Goal: Task Accomplishment & Management: Complete application form

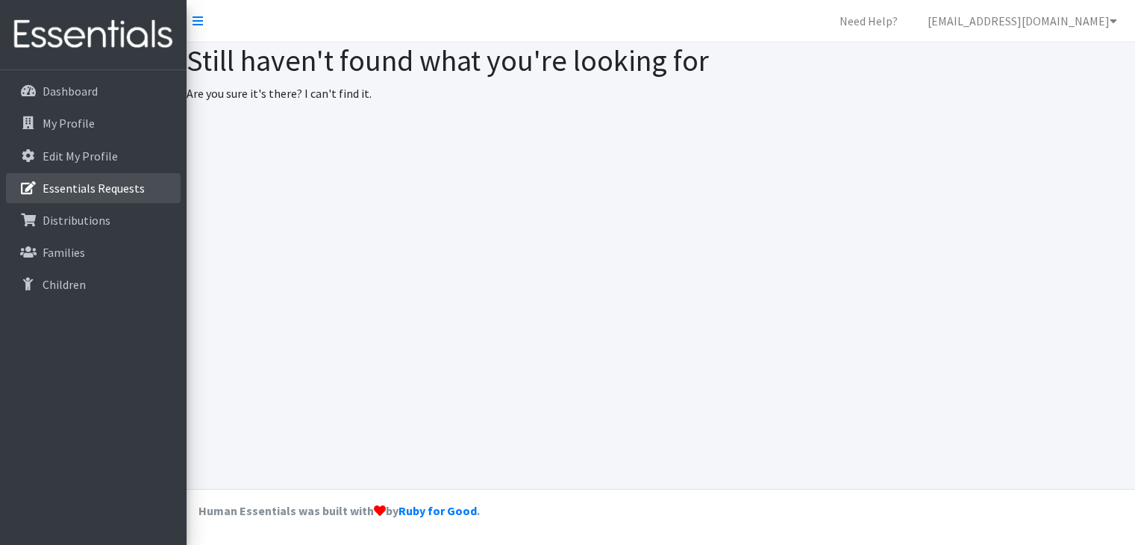
click at [84, 183] on p "Essentials Requests" at bounding box center [94, 188] width 102 height 15
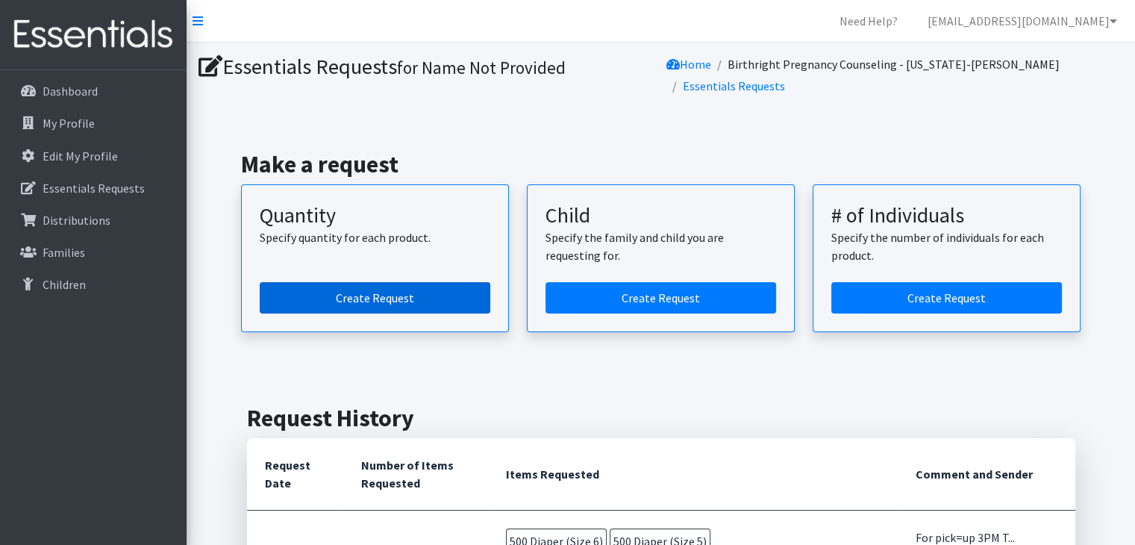
click at [373, 292] on link "Create Request" at bounding box center [375, 297] width 231 height 31
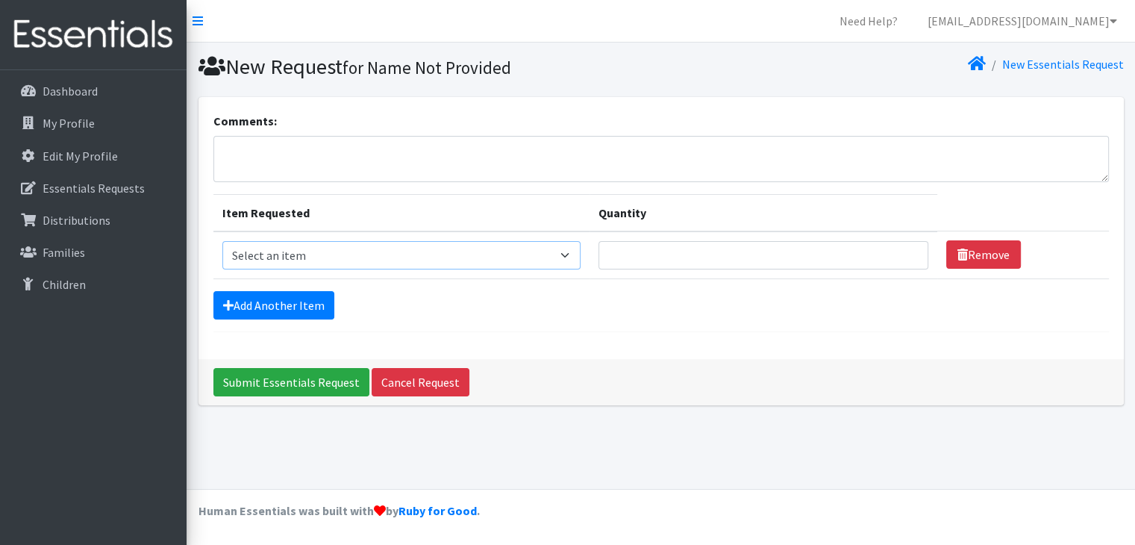
click at [561, 258] on select "Select an item Diaper (Size 2) Diaper (Size 3) Diaper (Size 4) Diaper (Size 5) …" at bounding box center [401, 255] width 358 height 28
select select "12589"
click at [222, 241] on select "Select an item Diaper (Size 2) Diaper (Size 3) Diaper (Size 4) Diaper (Size 5) …" at bounding box center [401, 255] width 358 height 28
click at [622, 261] on input "Quantity" at bounding box center [763, 255] width 330 height 28
type input "250"
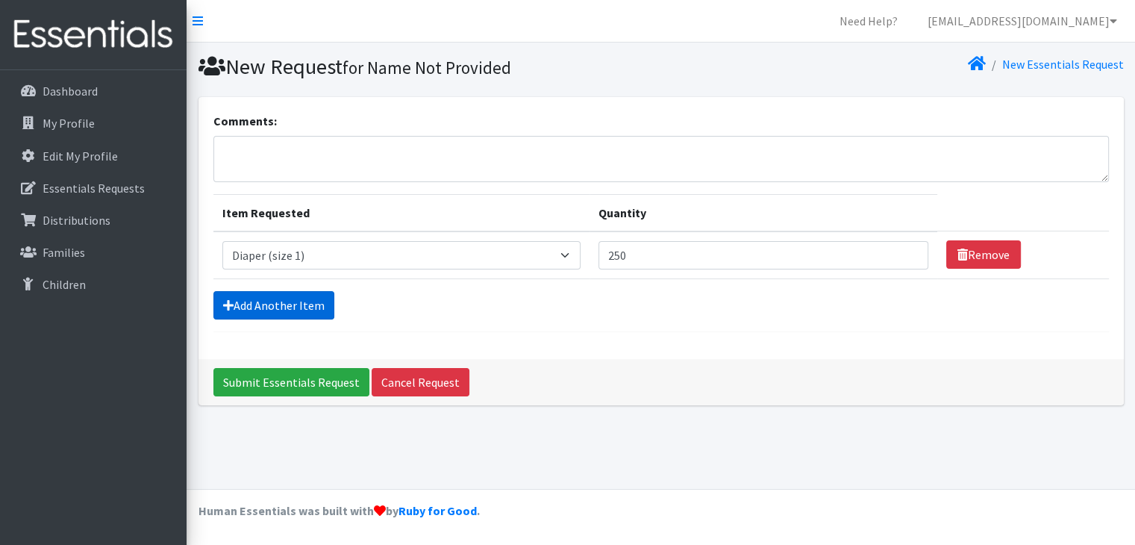
click at [283, 299] on link "Add Another Item" at bounding box center [273, 305] width 121 height 28
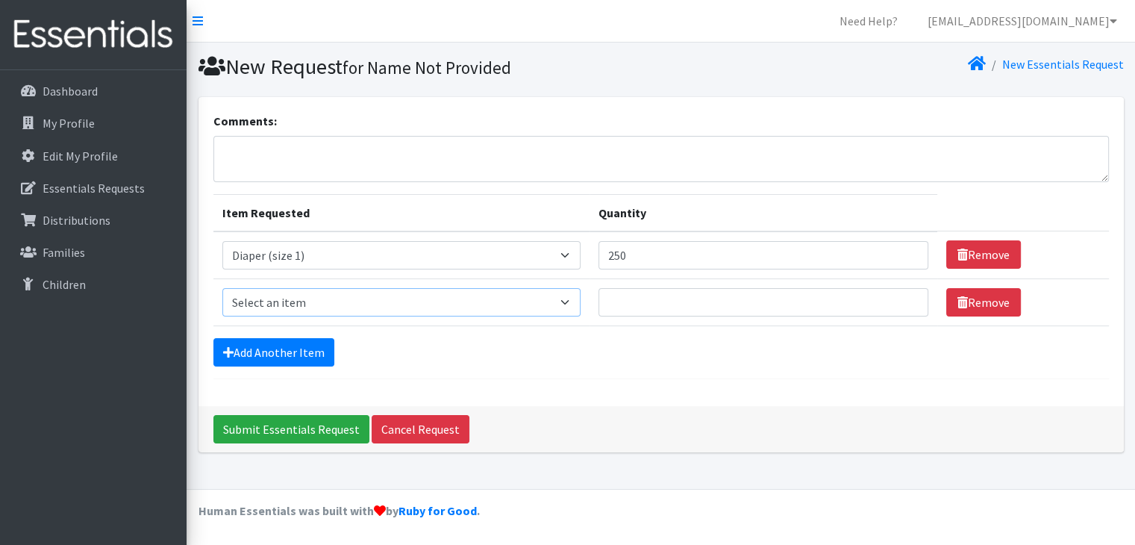
click at [564, 296] on select "Select an item Diaper (Size 2) Diaper (Size 3) Diaper (Size 4) Diaper (Size 5) …" at bounding box center [401, 302] width 358 height 28
select select "2960"
click at [222, 288] on select "Select an item Diaper (Size 2) Diaper (Size 3) Diaper (Size 4) Diaper (Size 5) …" at bounding box center [401, 302] width 358 height 28
click at [616, 302] on input "Quantity" at bounding box center [763, 302] width 330 height 28
type input "250"
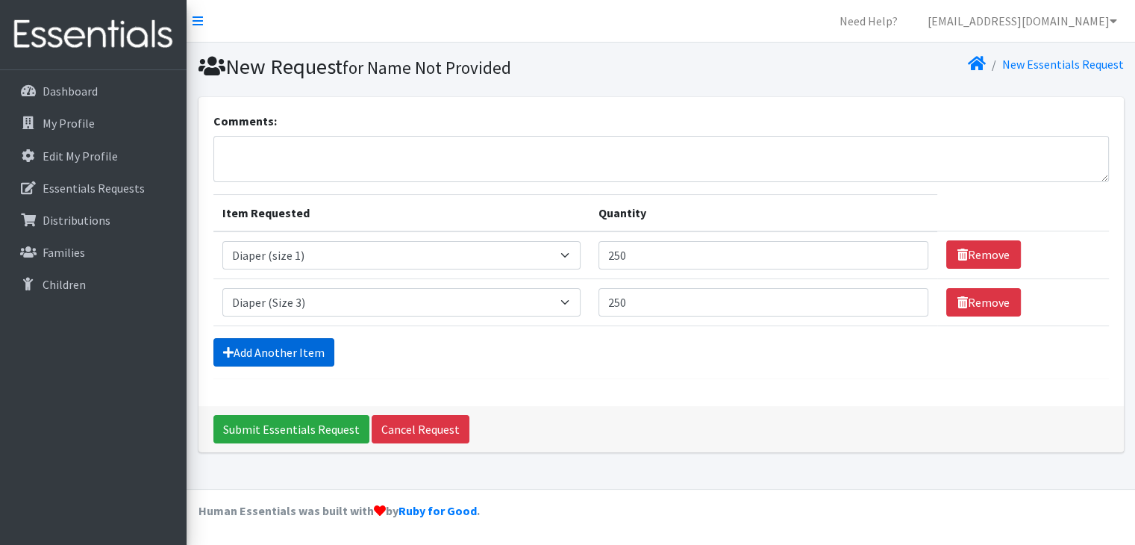
click at [284, 353] on link "Add Another Item" at bounding box center [273, 352] width 121 height 28
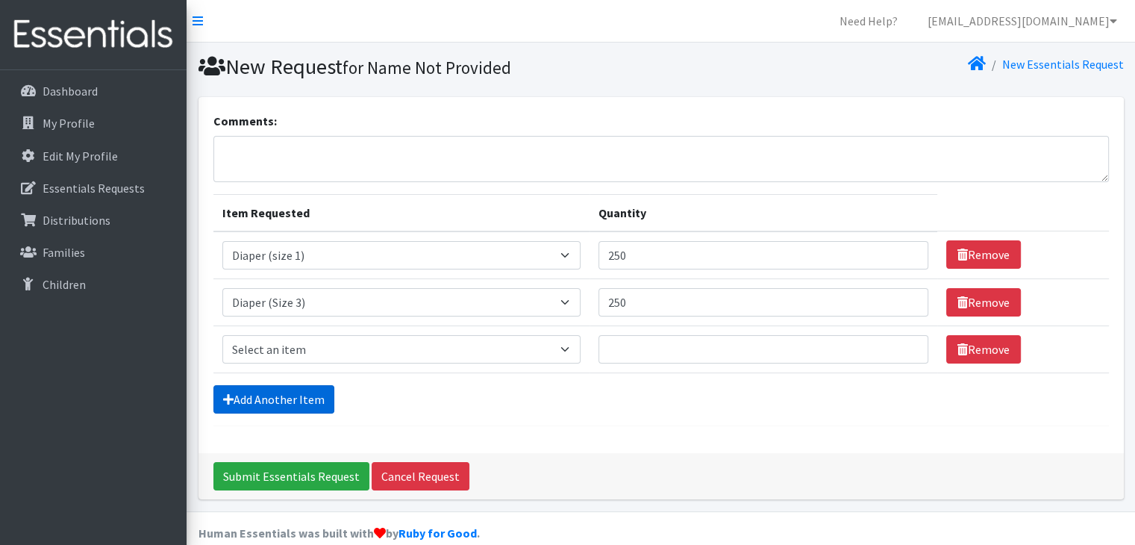
scroll to position [20, 0]
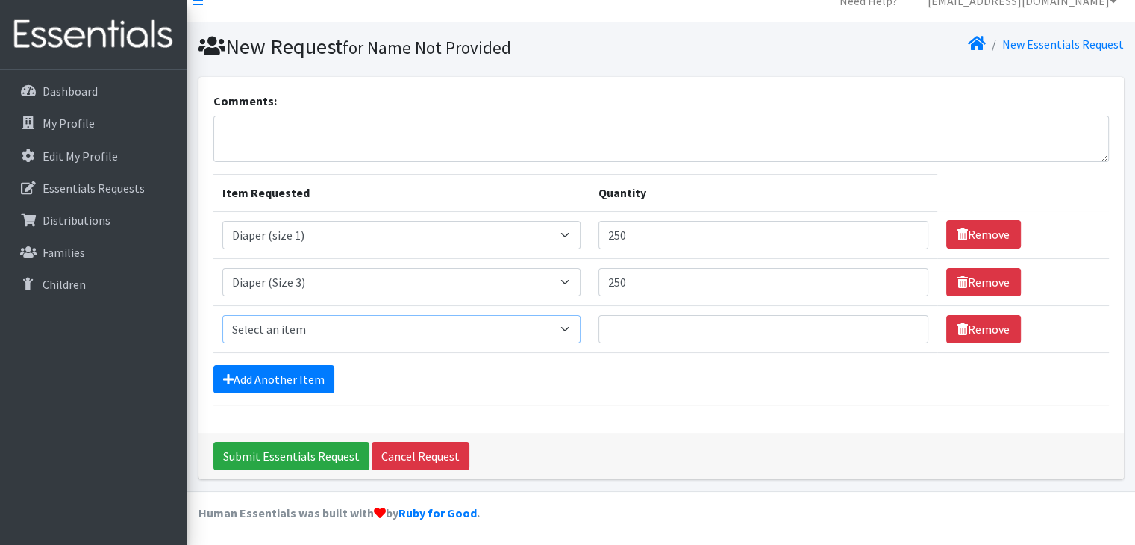
click at [566, 326] on select "Select an item Diaper (Size 2) Diaper (Size 3) Diaper (Size 4) Diaper (Size 5) …" at bounding box center [401, 329] width 358 height 28
select select "2930"
click at [222, 315] on select "Select an item Diaper (Size 2) Diaper (Size 3) Diaper (Size 4) Diaper (Size 5) …" at bounding box center [401, 329] width 358 height 28
click at [654, 319] on input "Quantity" at bounding box center [763, 329] width 330 height 28
type input "500"
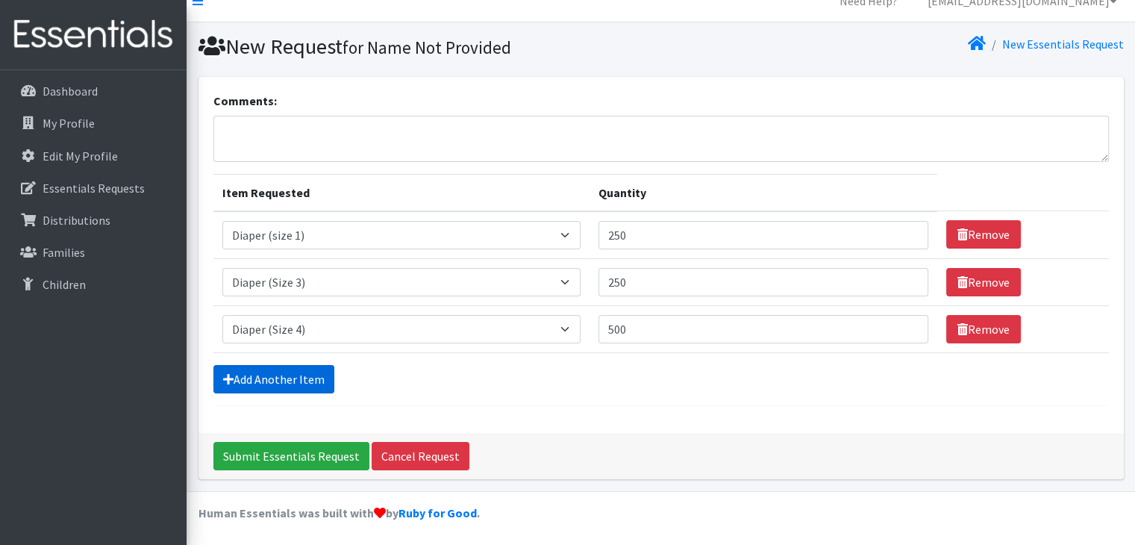
click at [283, 377] on link "Add Another Item" at bounding box center [273, 379] width 121 height 28
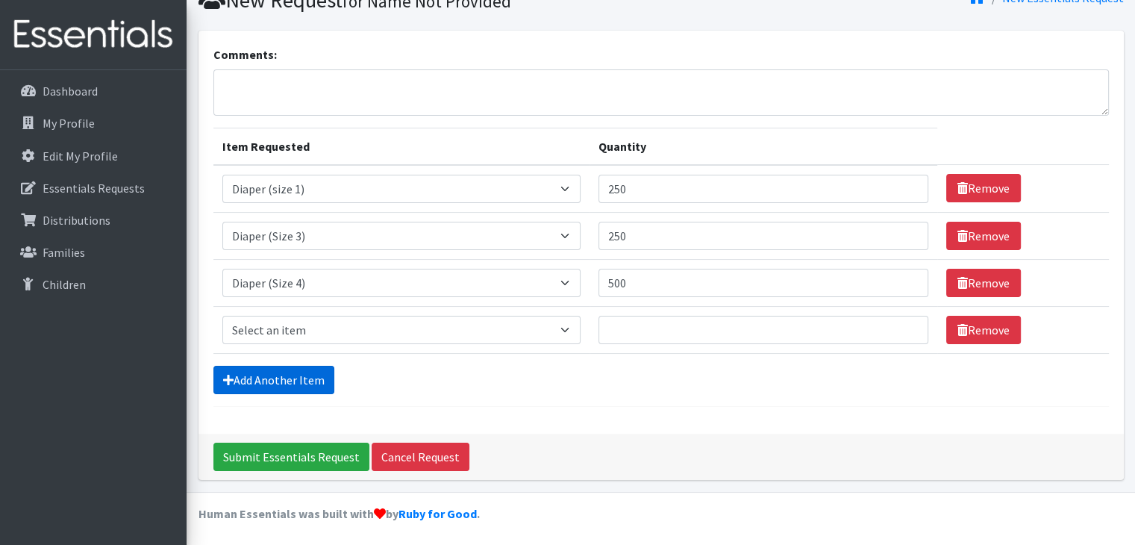
scroll to position [67, 0]
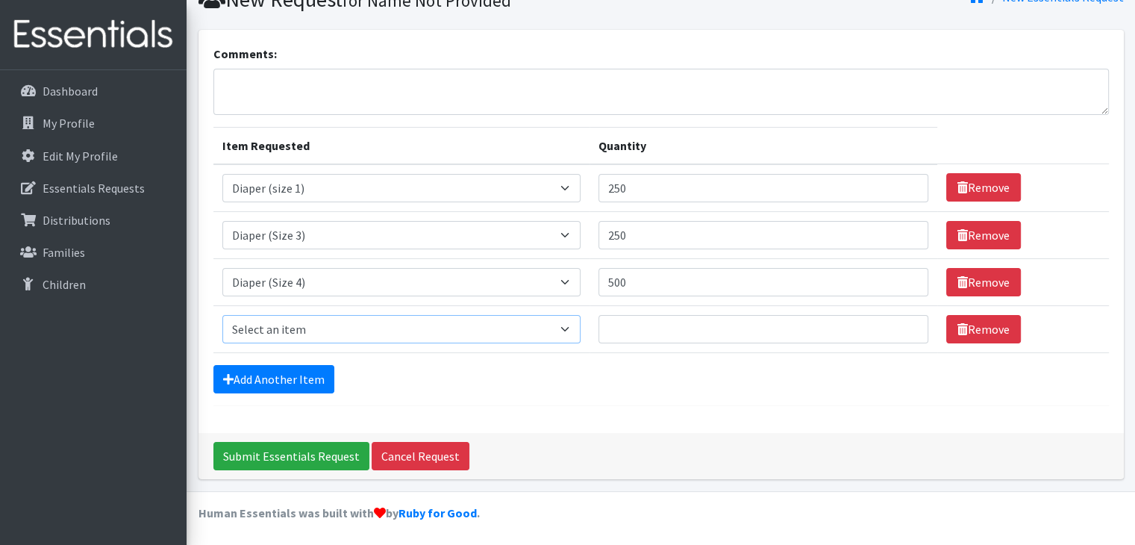
click at [570, 328] on select "Select an item Diaper (Size 2) Diaper (Size 3) Diaper (Size 4) Diaper (Size 5) …" at bounding box center [401, 329] width 358 height 28
select select "2961"
click at [222, 315] on select "Select an item Diaper (Size 2) Diaper (Size 3) Diaper (Size 4) Diaper (Size 5) …" at bounding box center [401, 329] width 358 height 28
click at [624, 322] on input "Quantity" at bounding box center [763, 329] width 330 height 28
type input "250"
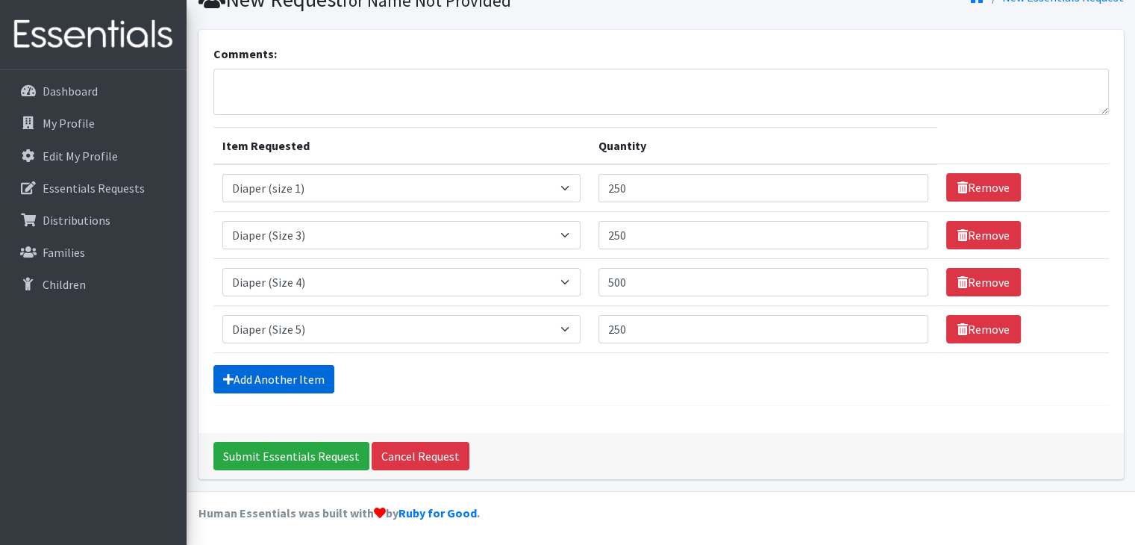
click at [275, 386] on link "Add Another Item" at bounding box center [273, 379] width 121 height 28
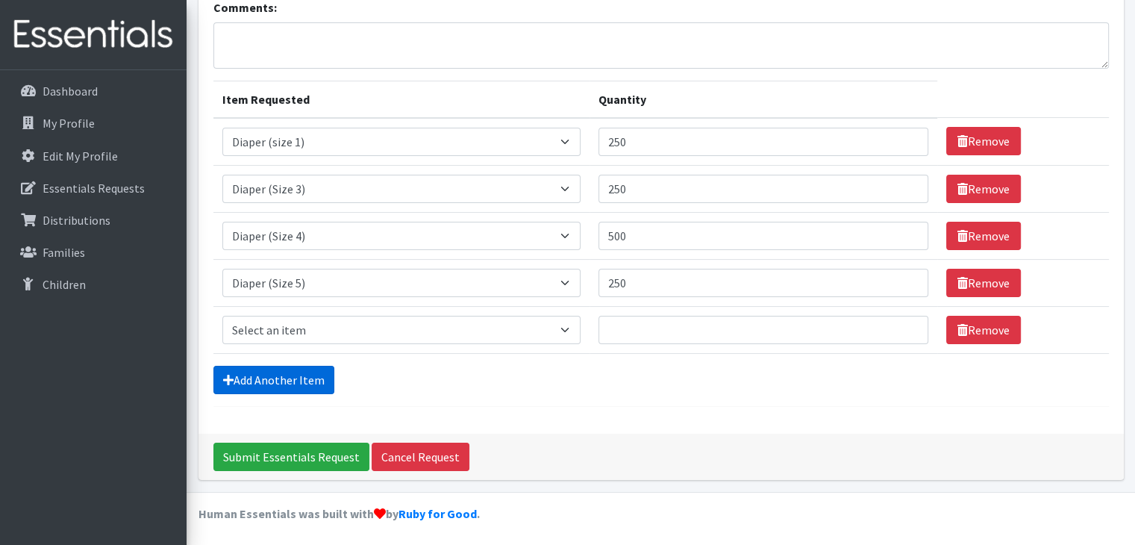
scroll to position [113, 0]
click at [573, 320] on select "Select an item Diaper (Size 2) Diaper (Size 3) Diaper (Size 4) Diaper (Size 5) …" at bounding box center [401, 330] width 358 height 28
select select "2950"
click at [222, 316] on select "Select an item Diaper (Size 2) Diaper (Size 3) Diaper (Size 4) Diaper (Size 5) …" at bounding box center [401, 330] width 358 height 28
click at [635, 329] on input "Quantity" at bounding box center [763, 330] width 330 height 28
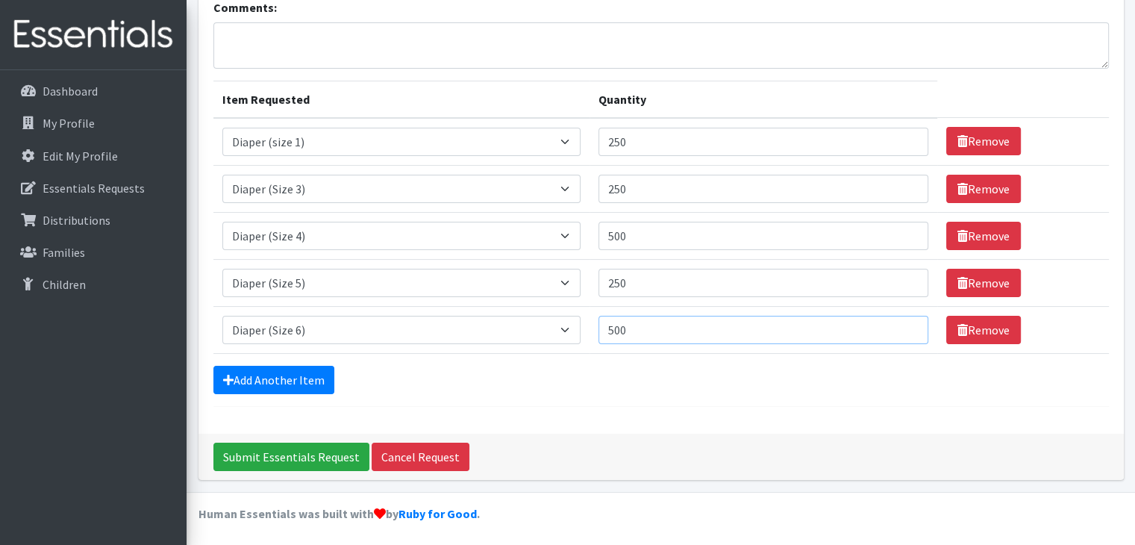
type input "500"
click at [642, 398] on form "Comments: Item Requested Quantity Item Requested Select an item Diaper (Size 2)…" at bounding box center [660, 203] width 895 height 408
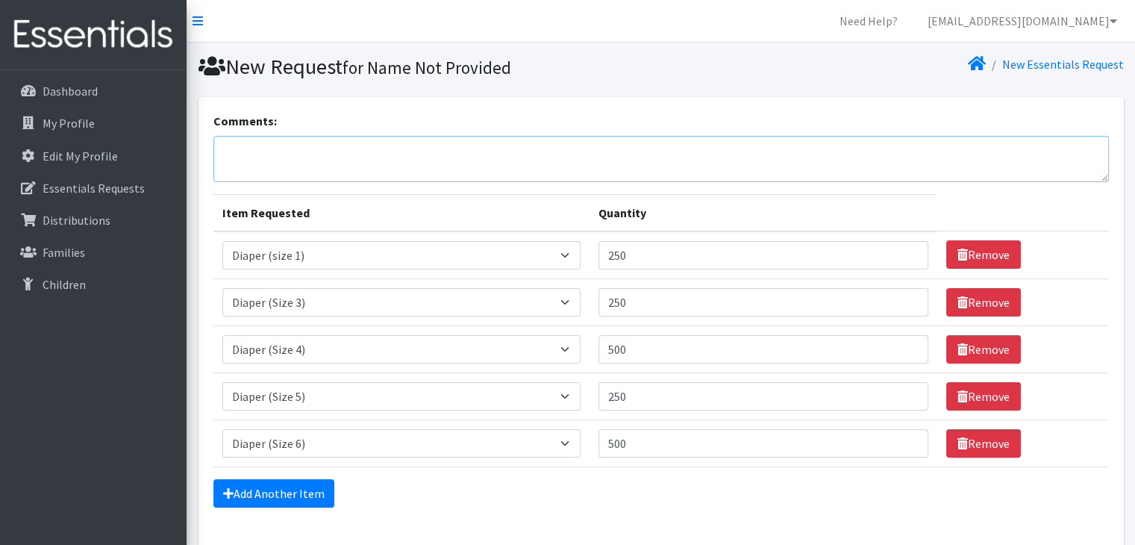
click at [222, 161] on textarea "Comments:" at bounding box center [660, 159] width 895 height 46
click at [313, 147] on textarea "For pick-up on Thrusday" at bounding box center [660, 159] width 895 height 46
drag, startPoint x: 348, startPoint y: 154, endPoint x: 295, endPoint y: 154, distance: 53.0
click at [295, 154] on textarea "For pick-up on Thrusday" at bounding box center [660, 159] width 895 height 46
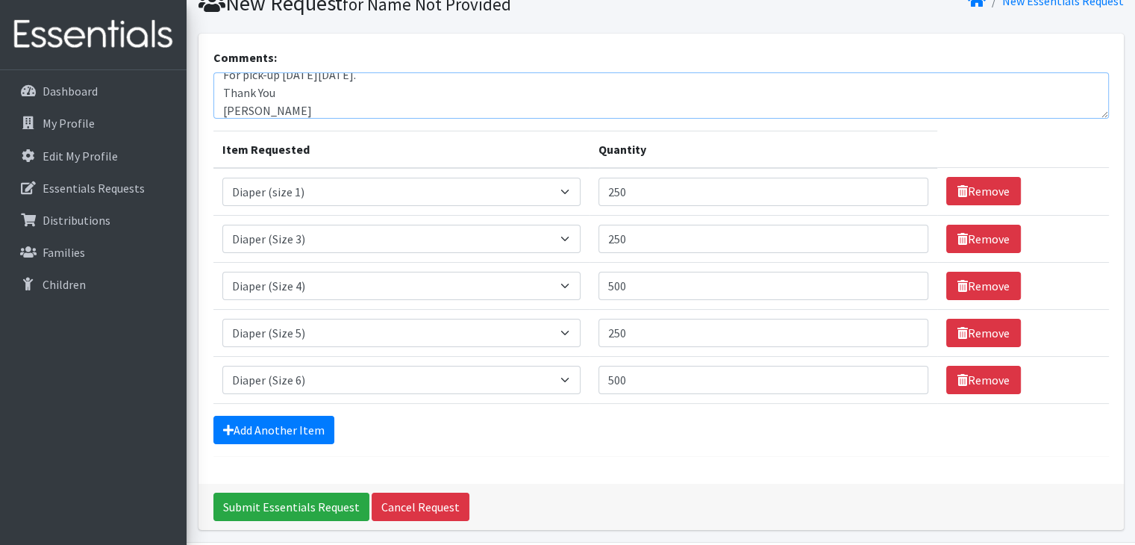
scroll to position [113, 0]
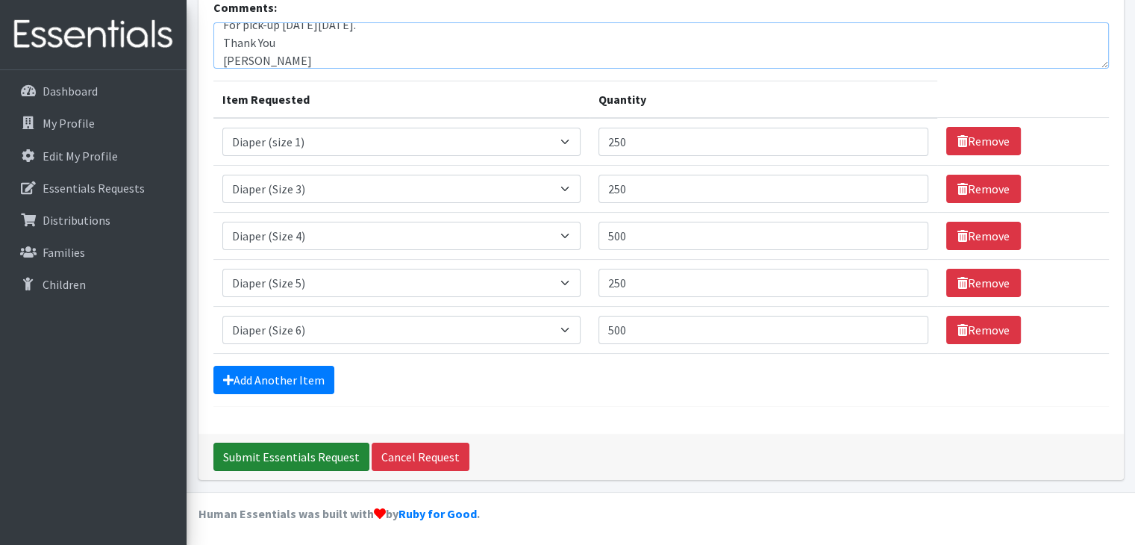
type textarea "For pick-up [DATE][DATE]. Thank You [PERSON_NAME]"
click at [295, 449] on input "Submit Essentials Request" at bounding box center [291, 456] width 156 height 28
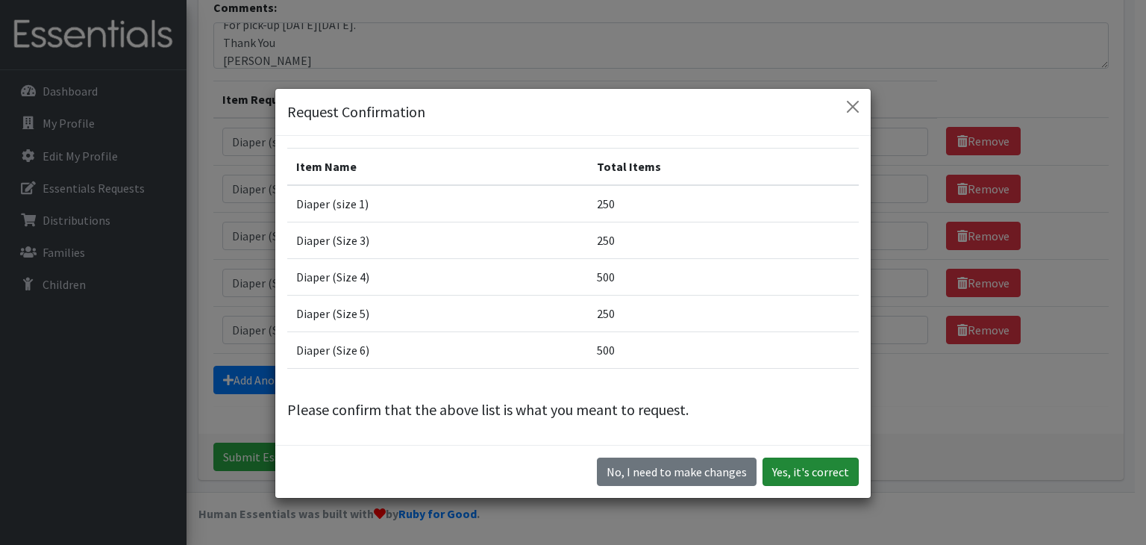
click at [790, 478] on button "Yes, it's correct" at bounding box center [811, 471] width 96 height 28
